Goal: Information Seeking & Learning: Learn about a topic

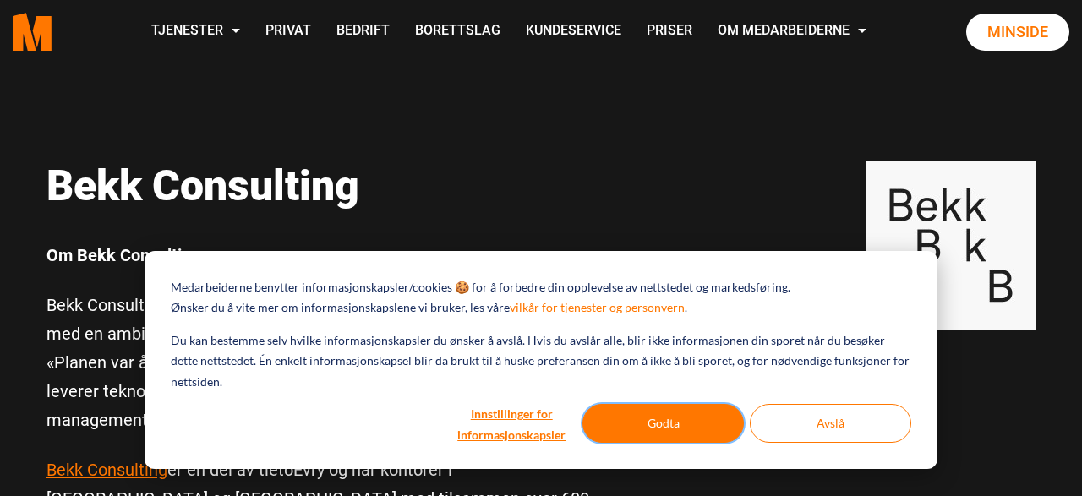
click at [664, 425] on button "Godta" at bounding box center [662, 423] width 161 height 39
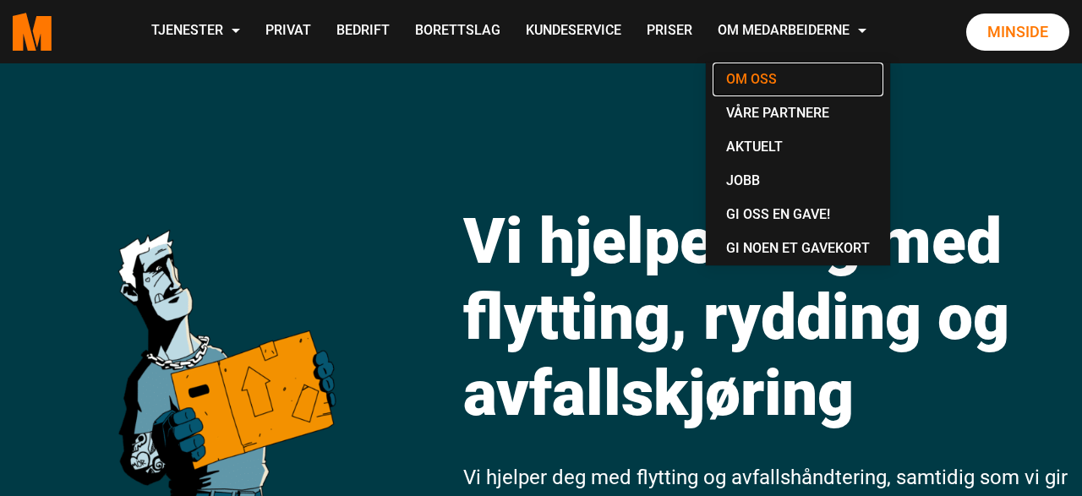
click at [765, 77] on link "Om oss" at bounding box center [797, 80] width 171 height 34
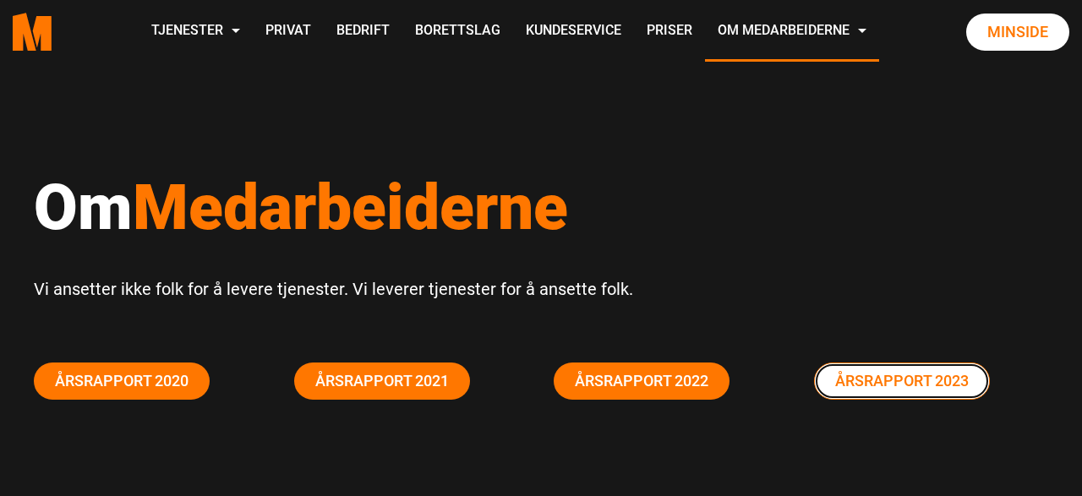
click at [924, 383] on link "Årsrapport 2023" at bounding box center [902, 381] width 176 height 37
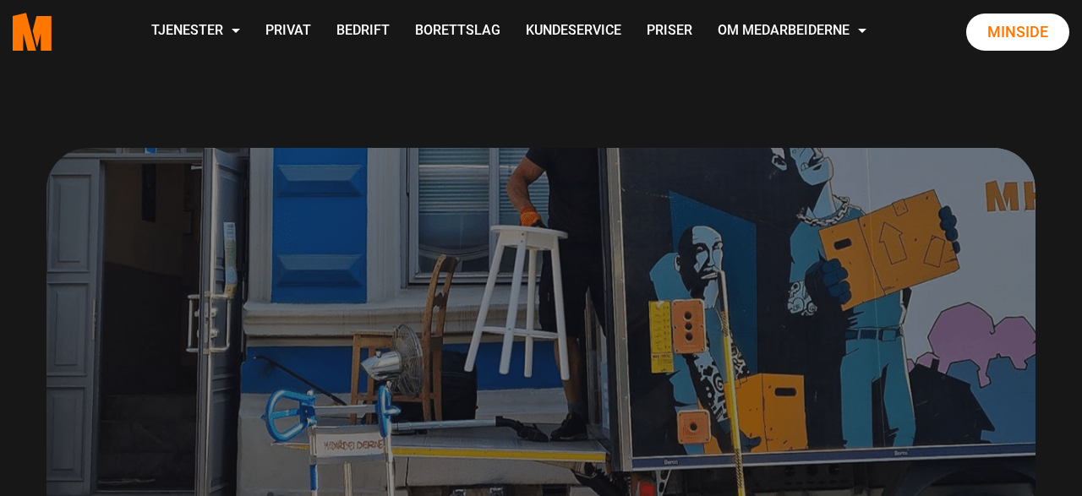
click at [78, 92] on div "Årsrapport 2023 Vi ansetter ikke folk for å levere tjenester, vi leverer tjenes…" at bounding box center [541, 381] width 1082 height 636
click at [292, 33] on link "Privat" at bounding box center [288, 32] width 71 height 60
